Goal: Information Seeking & Learning: Learn about a topic

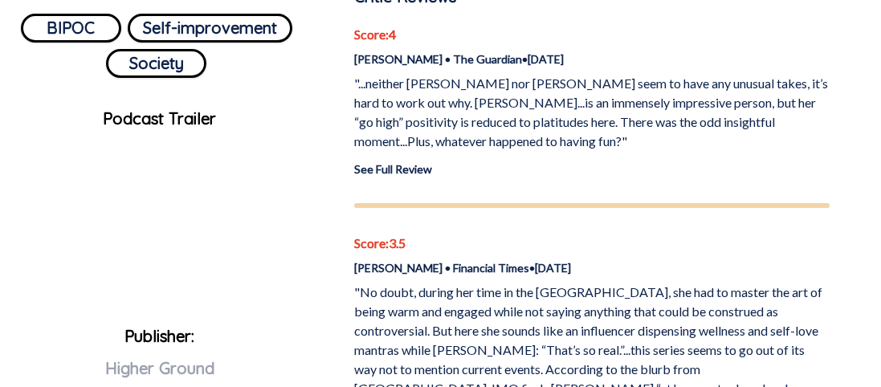
scroll to position [664, 0]
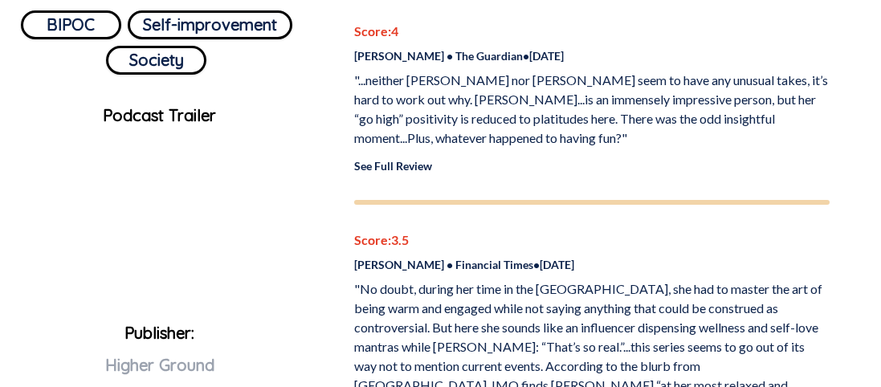
click at [388, 164] on link "See Full Review" at bounding box center [393, 166] width 78 height 14
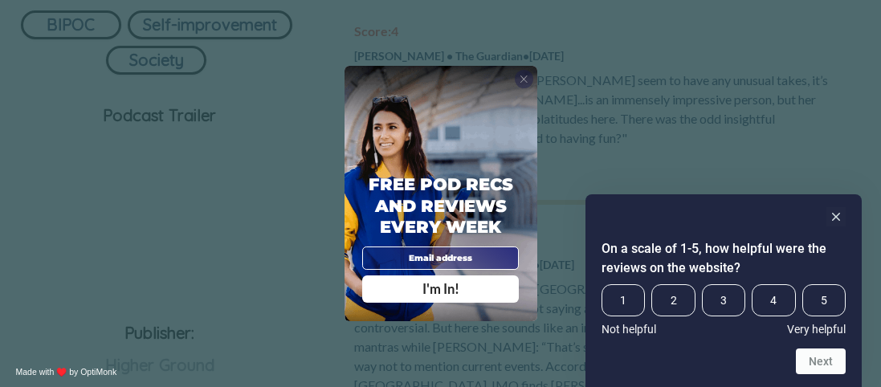
click at [524, 76] on span "X" at bounding box center [524, 79] width 9 height 12
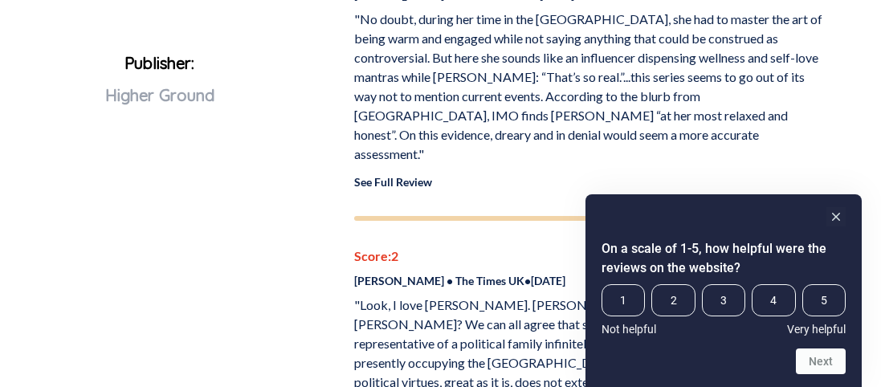
scroll to position [935, 0]
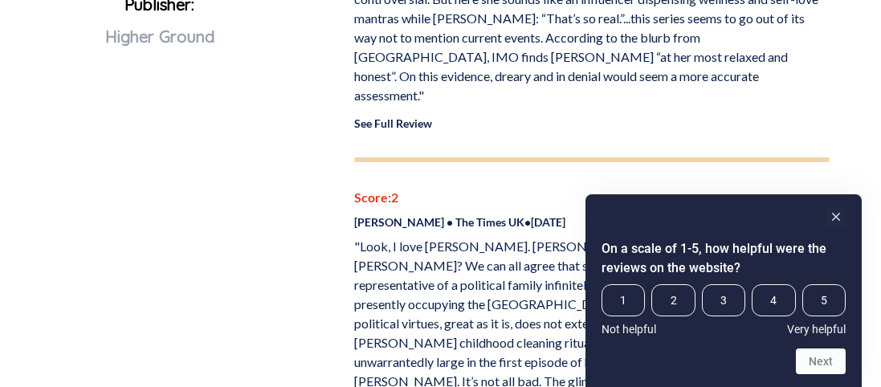
scroll to position [998, 0]
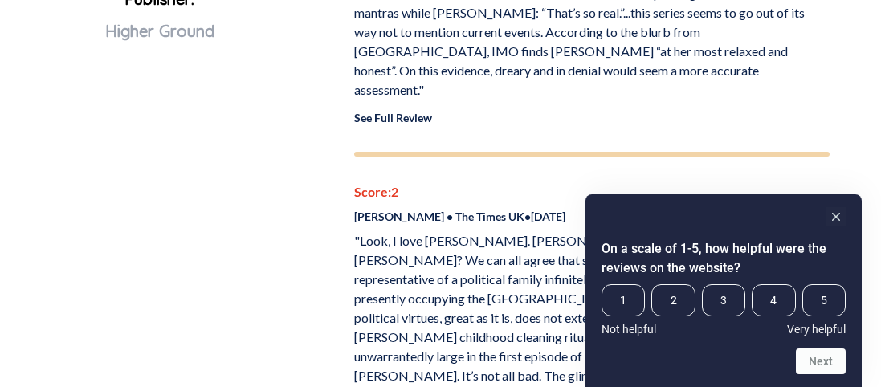
click at [418, 111] on link "See Full Review" at bounding box center [393, 118] width 78 height 14
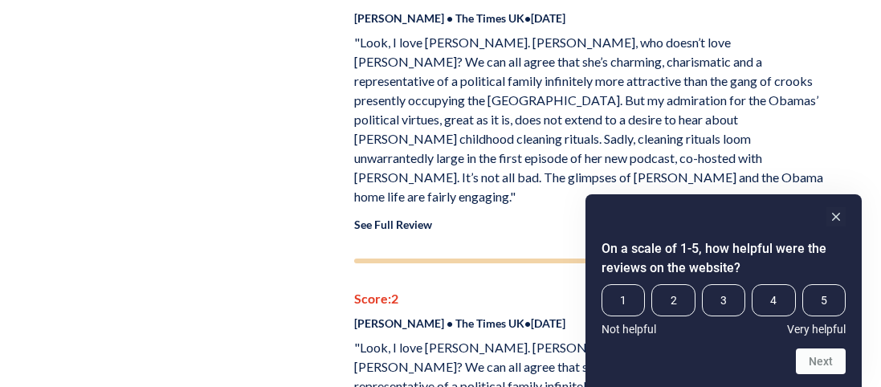
scroll to position [1198, 0]
click at [418, 217] on link "See Full Review" at bounding box center [393, 224] width 78 height 14
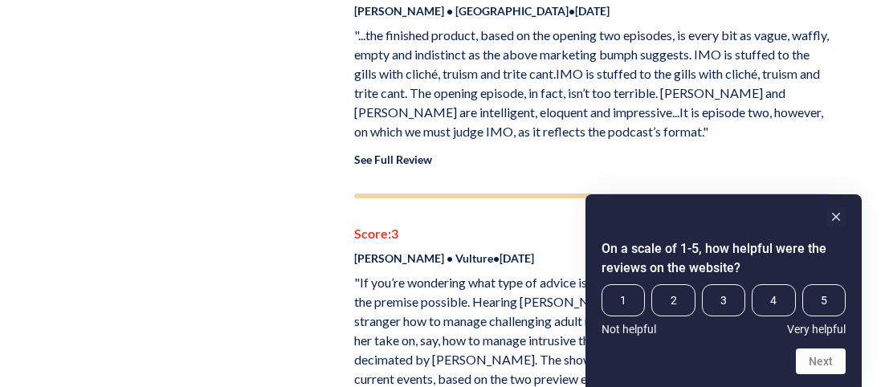
scroll to position [1876, 0]
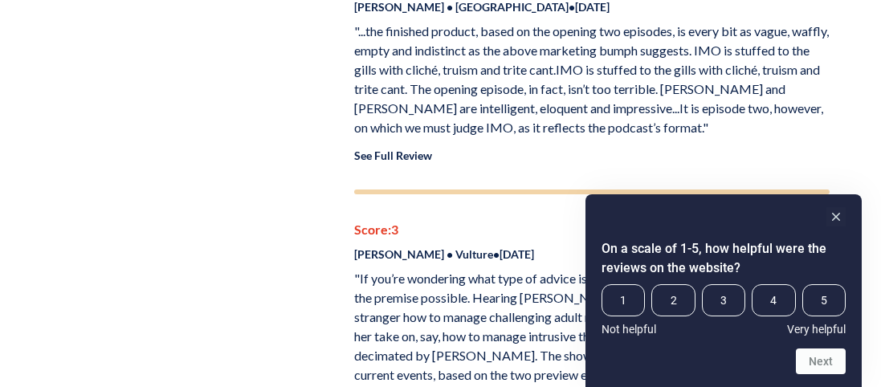
click at [384, 149] on link "See Full Review" at bounding box center [393, 156] width 78 height 14
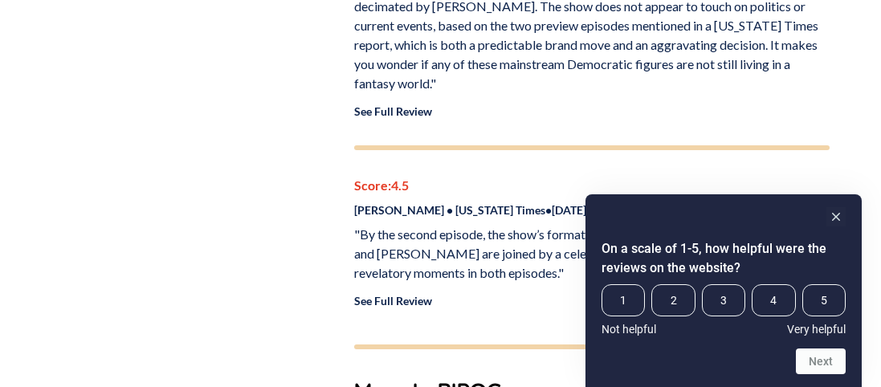
scroll to position [2227, 0]
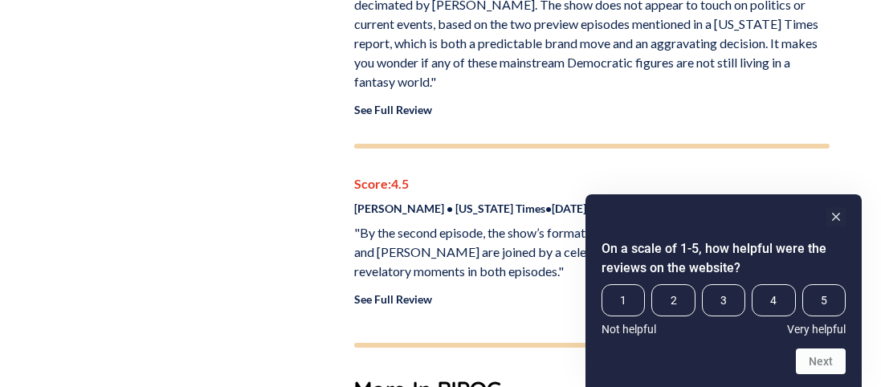
click at [392, 103] on link "See Full Review" at bounding box center [393, 110] width 78 height 14
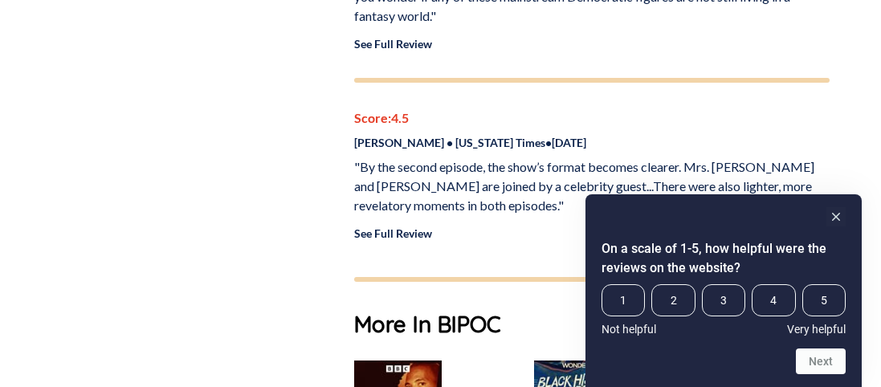
scroll to position [2292, 0]
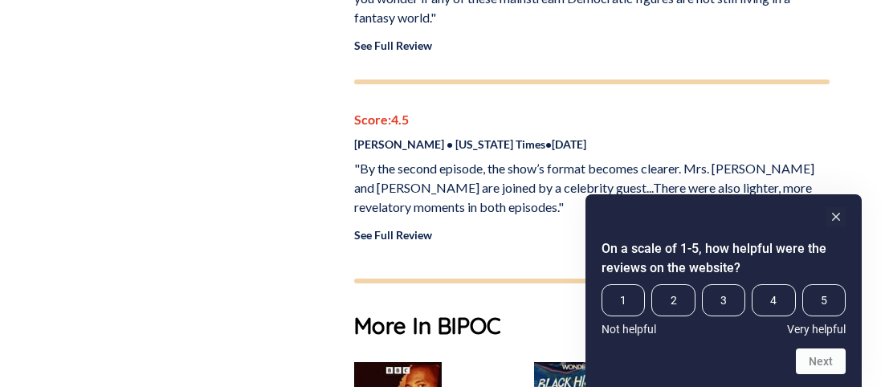
click at [403, 228] on link "See Full Review" at bounding box center [393, 235] width 78 height 14
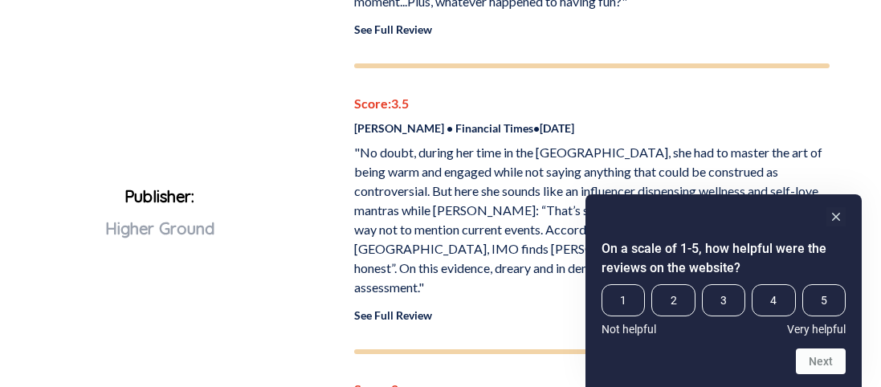
scroll to position [0, 0]
